Goal: Task Accomplishment & Management: Use online tool/utility

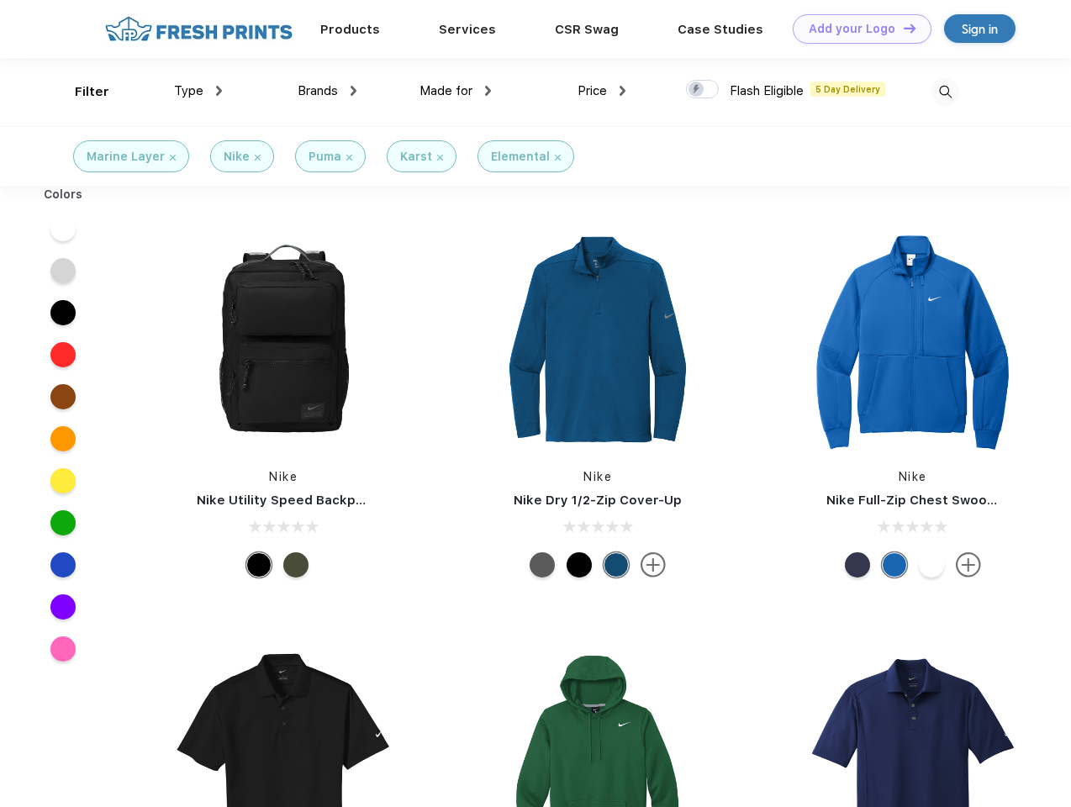
click at [856, 29] on link "Add your Logo Design Tool" at bounding box center [862, 28] width 139 height 29
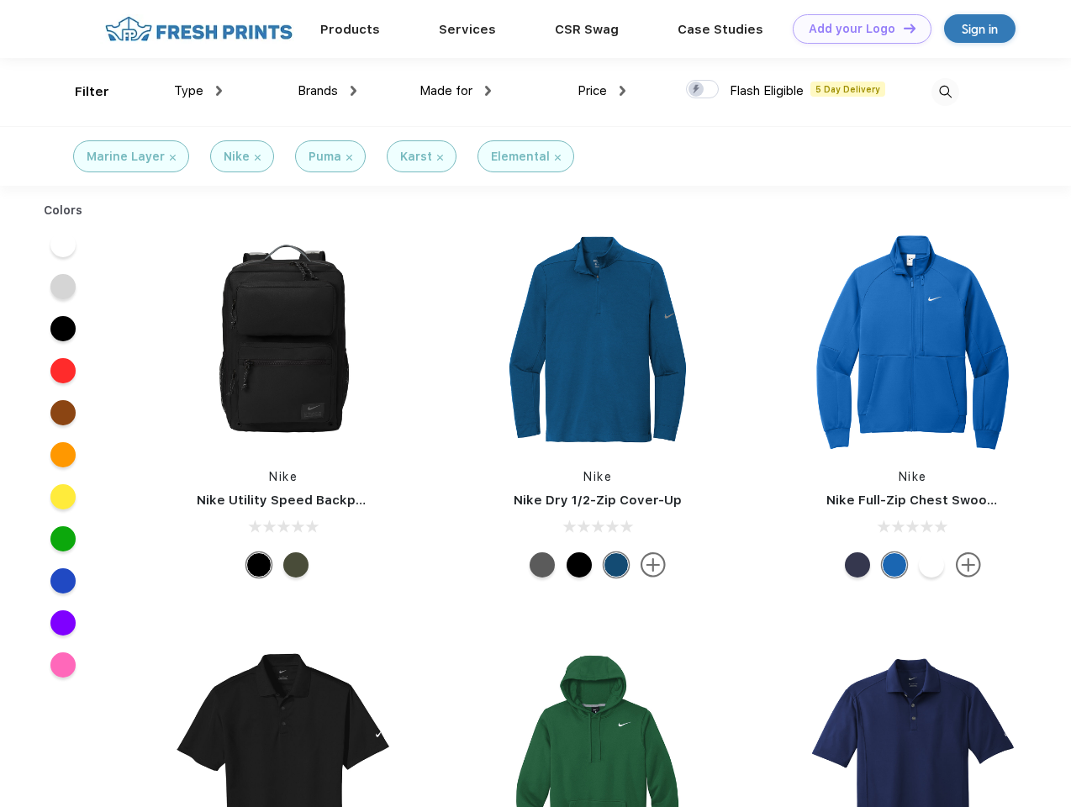
click at [0, 0] on div "Design Tool" at bounding box center [0, 0] width 0 height 0
click at [902, 28] on link "Add your Logo Design Tool" at bounding box center [862, 28] width 139 height 29
click at [81, 92] on div "Filter" at bounding box center [92, 91] width 34 height 19
click at [198, 91] on span "Type" at bounding box center [188, 90] width 29 height 15
click at [327, 91] on span "Brands" at bounding box center [318, 90] width 40 height 15
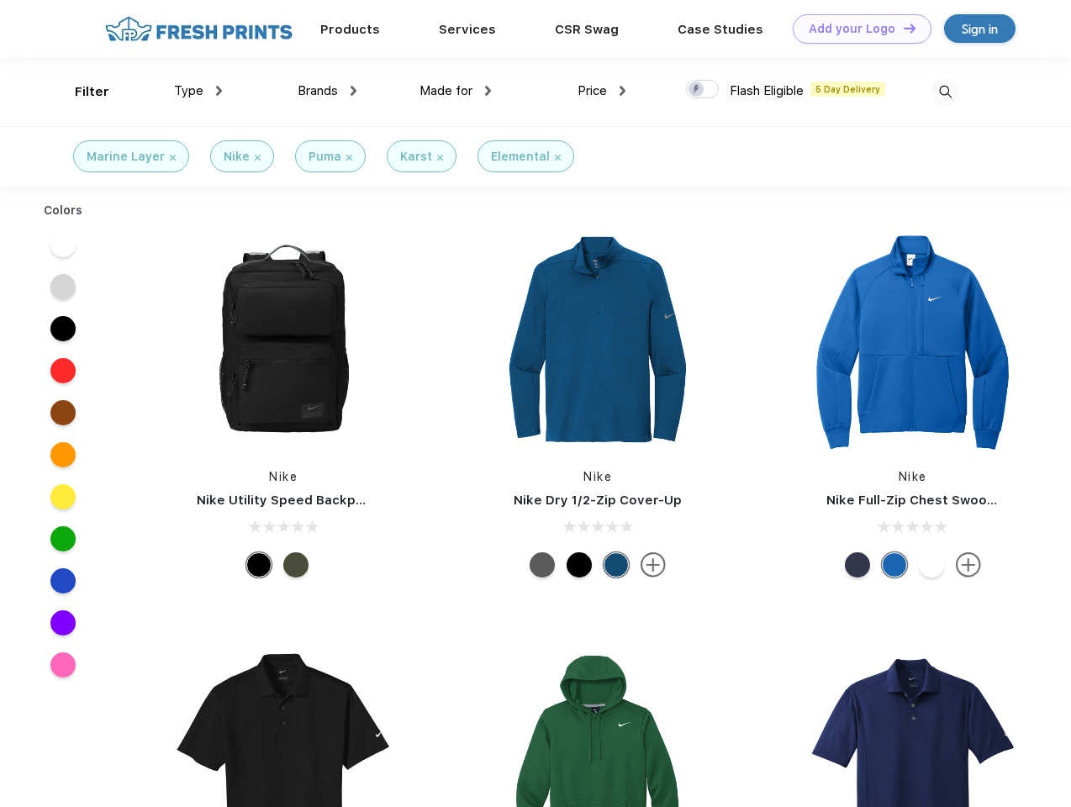
click at [456, 91] on span "Made for" at bounding box center [446, 90] width 53 height 15
click at [602, 91] on span "Price" at bounding box center [592, 90] width 29 height 15
click at [703, 90] on div at bounding box center [702, 89] width 33 height 19
click at [697, 90] on input "checkbox" at bounding box center [691, 84] width 11 height 11
click at [945, 92] on img at bounding box center [946, 92] width 28 height 28
